Goal: Navigation & Orientation: Find specific page/section

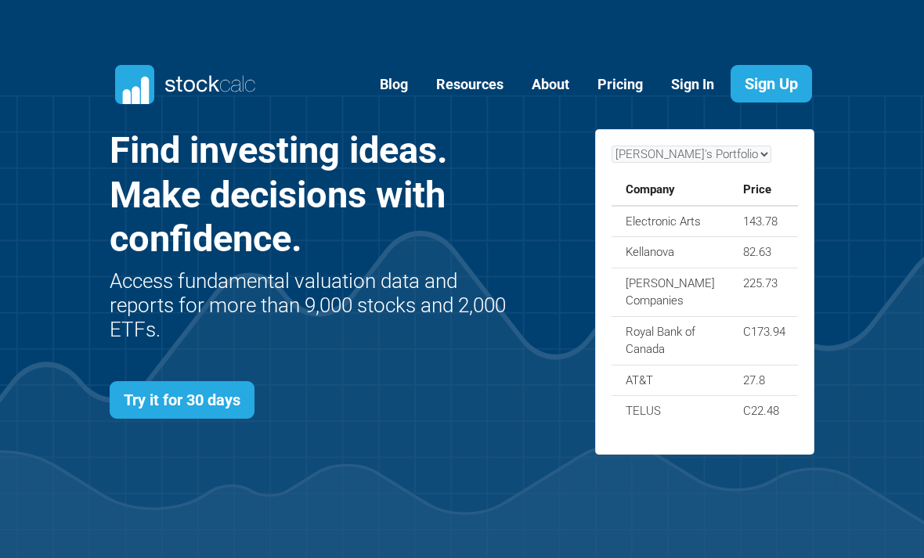
scroll to position [553, 752]
click at [217, 396] on link "Try it for 30 days" at bounding box center [182, 400] width 145 height 38
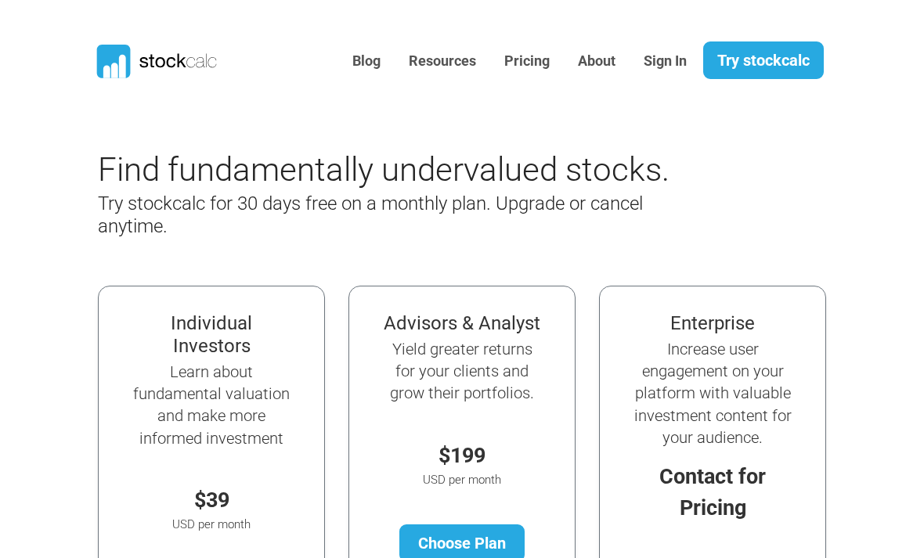
click at [770, 63] on link "Try stockcalc" at bounding box center [763, 60] width 121 height 38
click at [658, 64] on link "Sign In" at bounding box center [665, 61] width 67 height 38
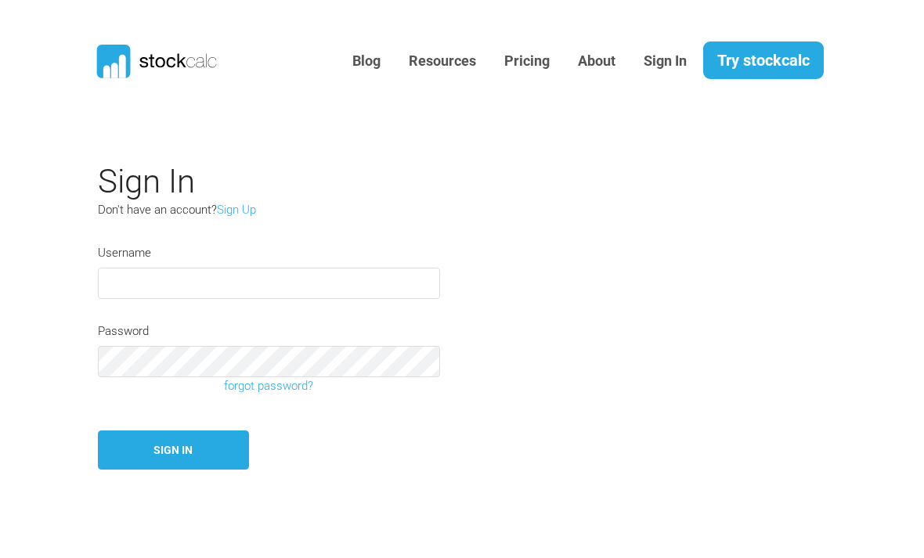
click at [758, 67] on link "Try stockcalc" at bounding box center [763, 60] width 121 height 38
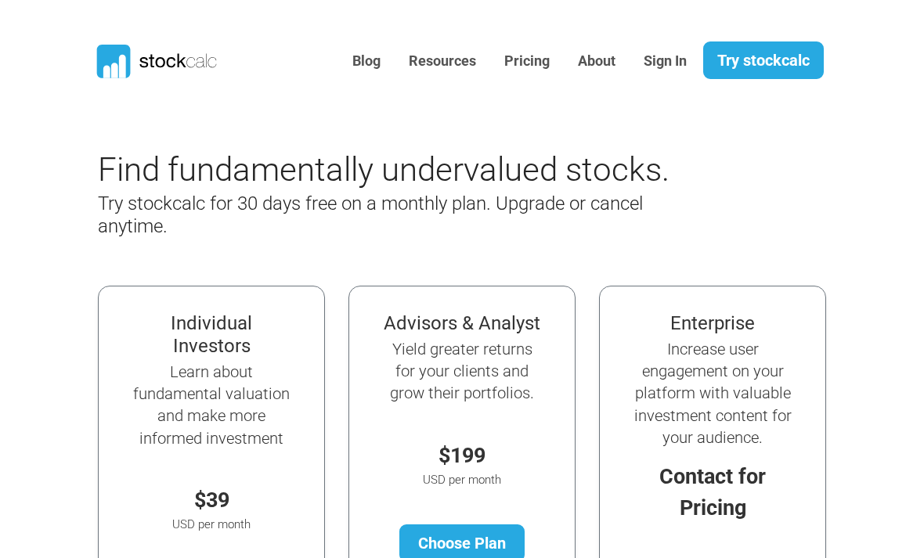
click at [368, 65] on link "Blog" at bounding box center [367, 61] width 52 height 38
